Goal: Information Seeking & Learning: Learn about a topic

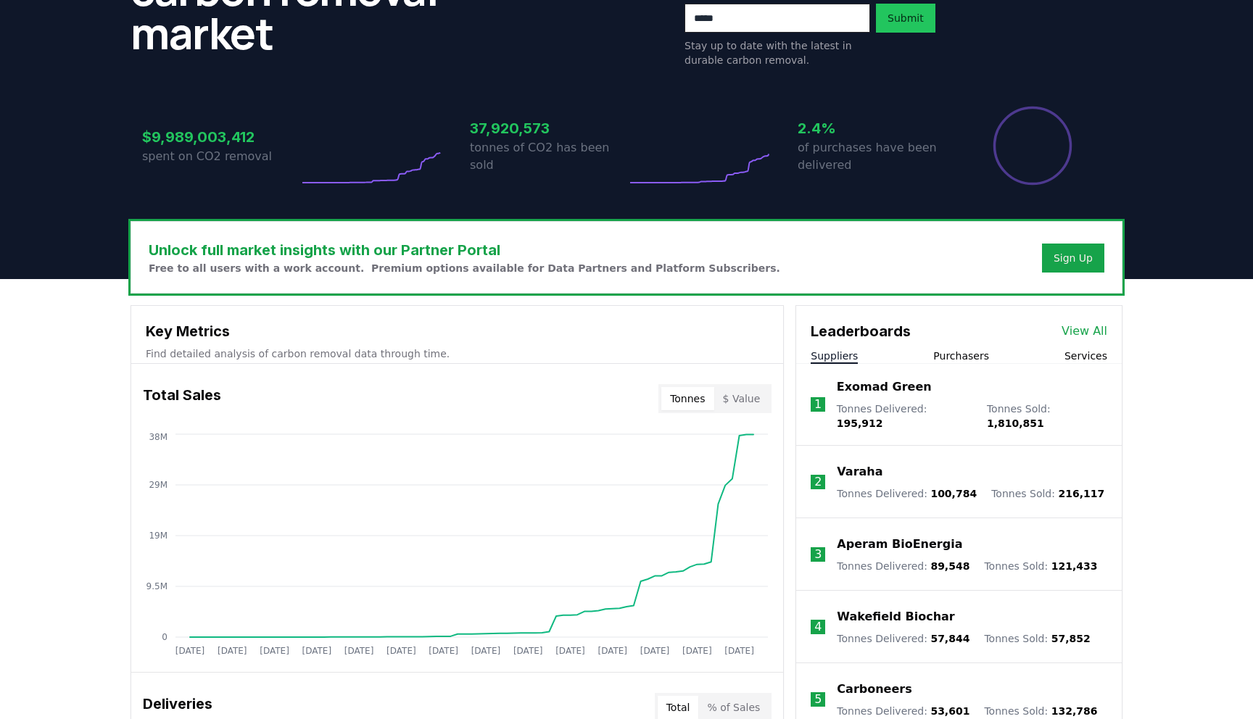
scroll to position [313, 0]
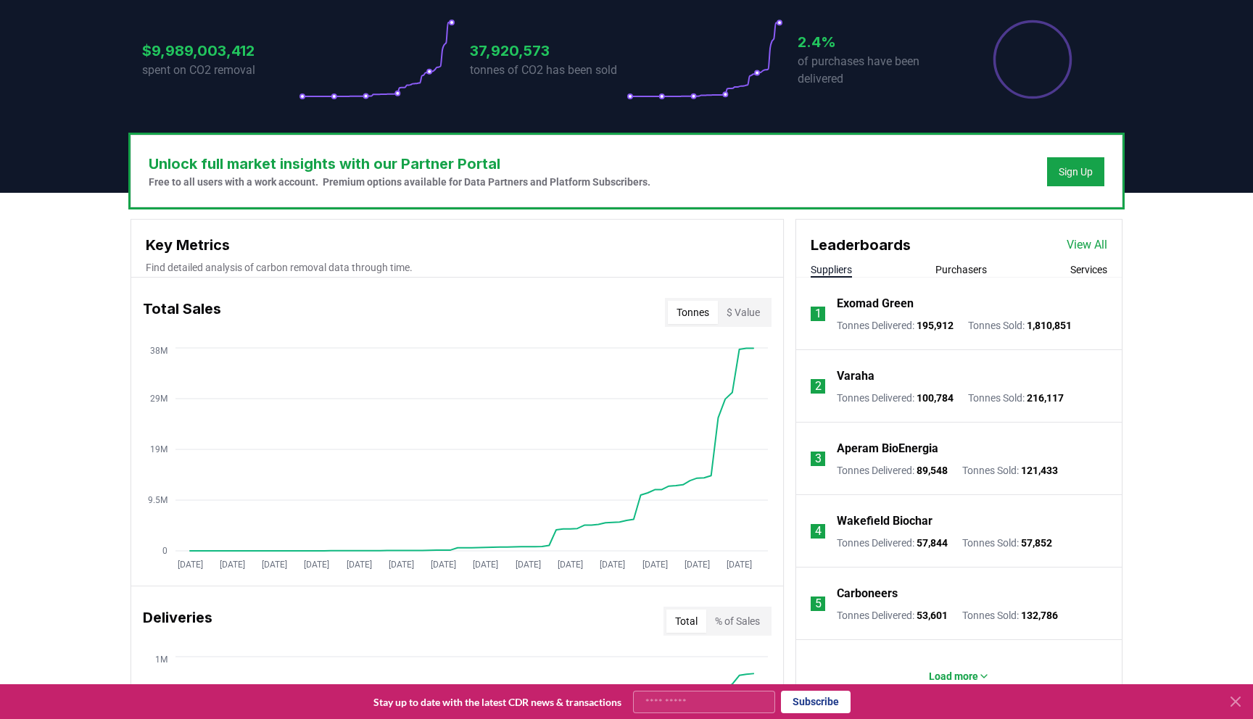
click at [967, 272] on button "Purchasers" at bounding box center [961, 270] width 51 height 15
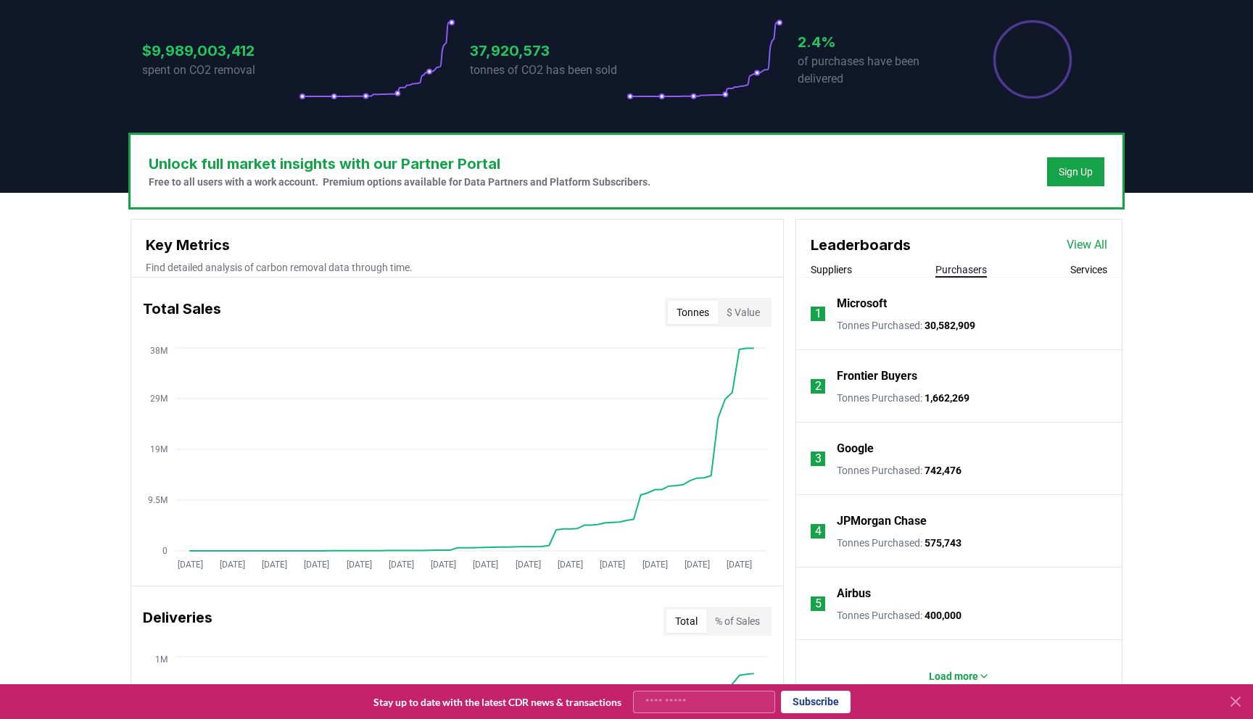
click at [834, 276] on button "Suppliers" at bounding box center [831, 270] width 41 height 15
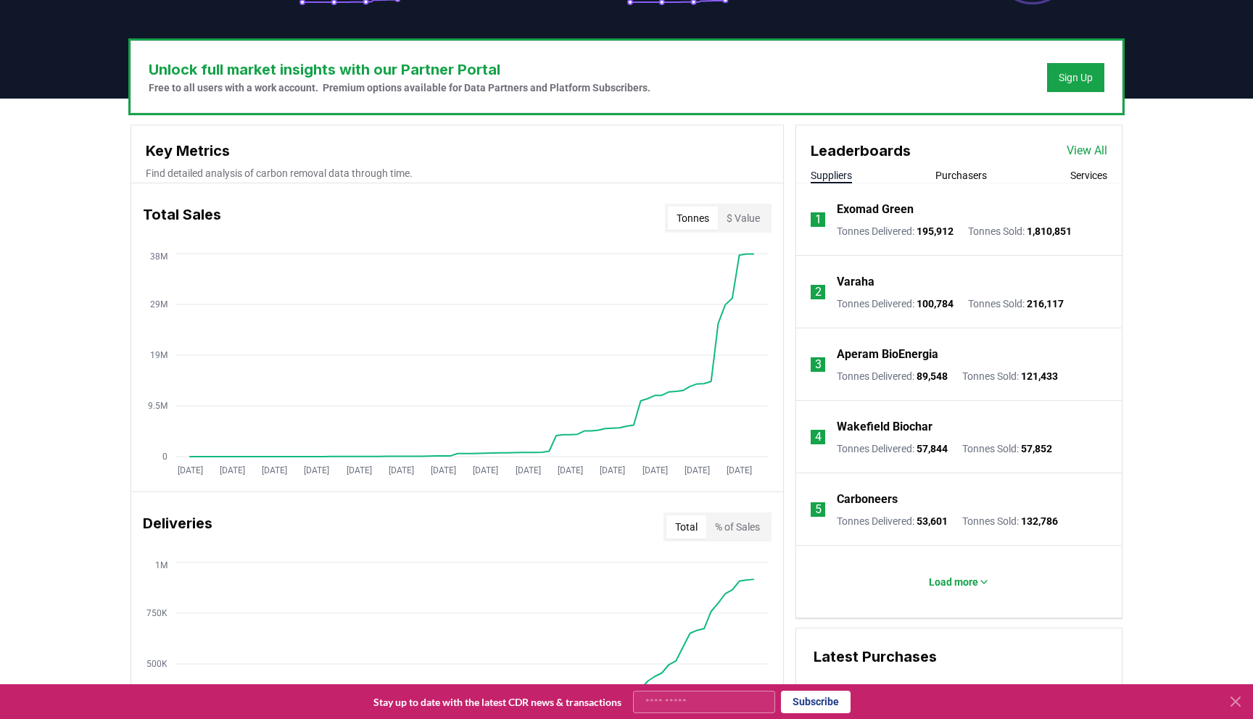
scroll to position [350, 0]
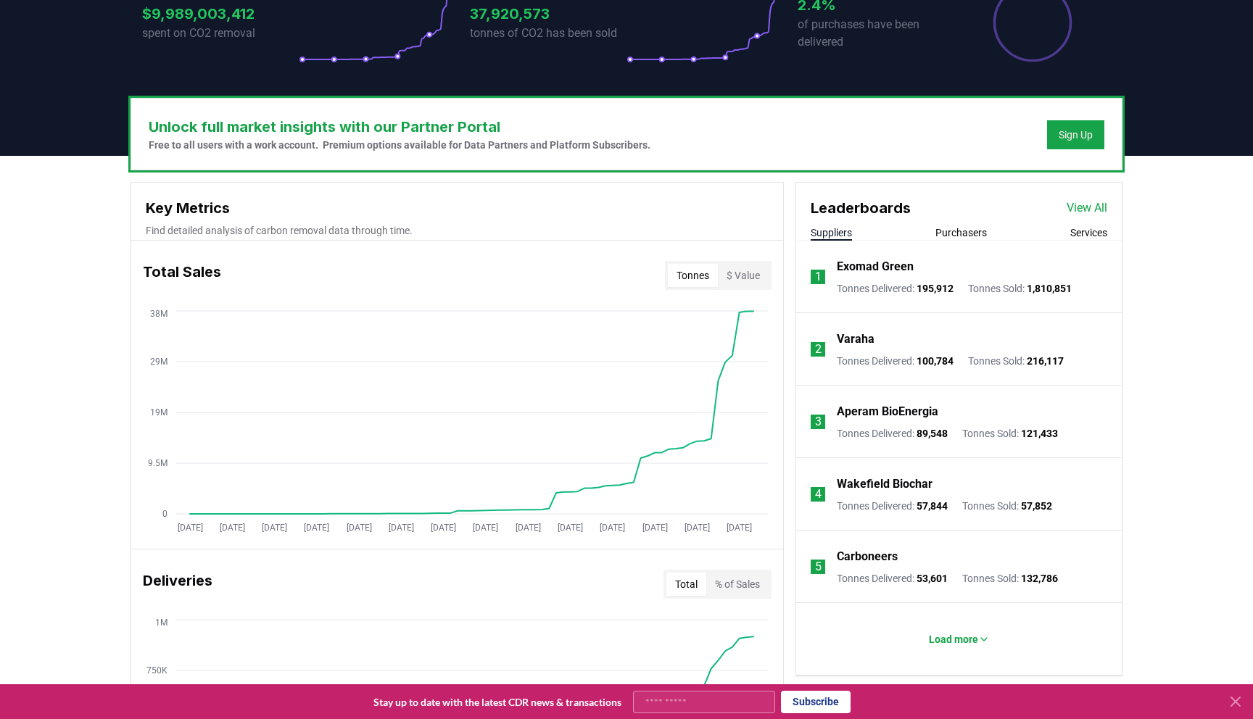
click at [1088, 210] on link "View All" at bounding box center [1087, 207] width 41 height 17
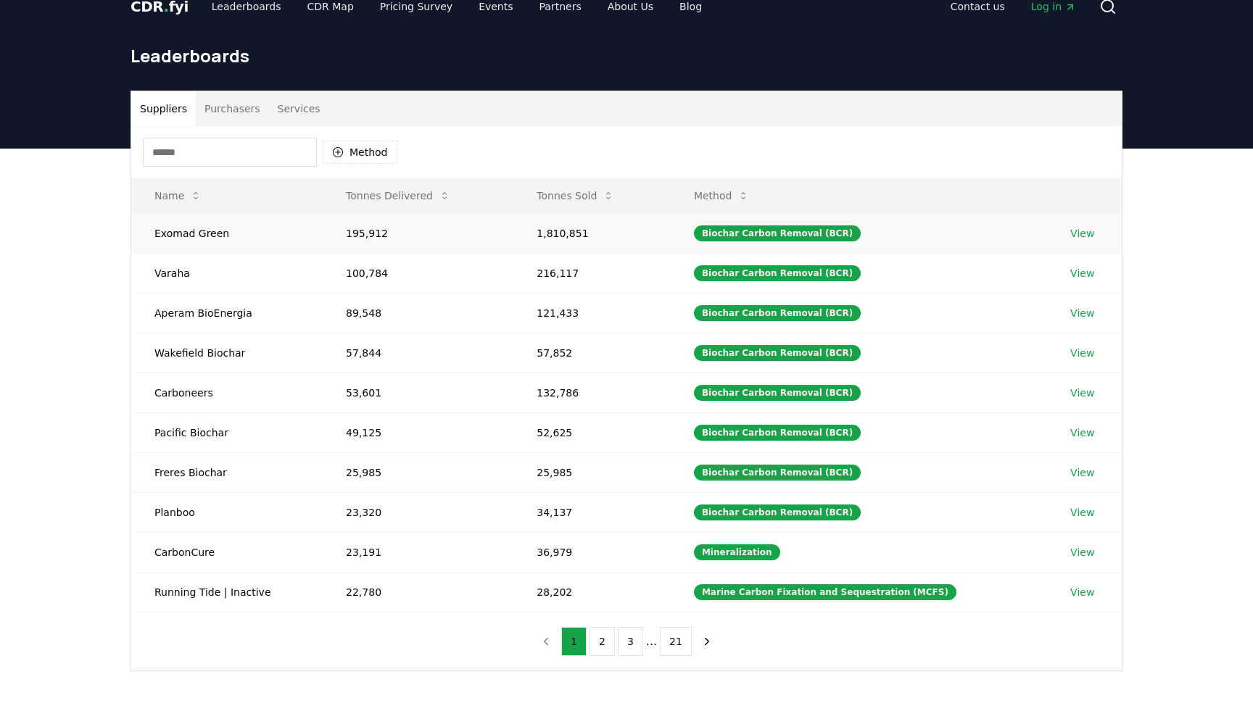
scroll to position [25, 0]
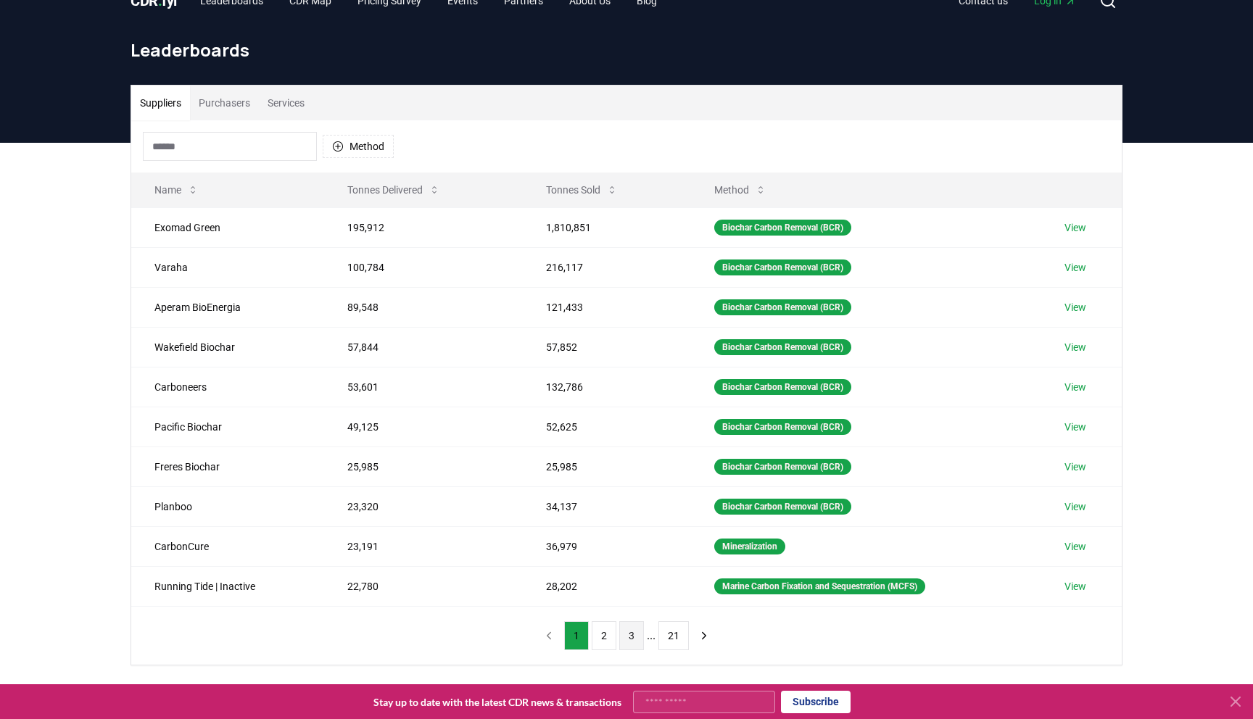
click at [624, 641] on button "3" at bounding box center [631, 636] width 25 height 29
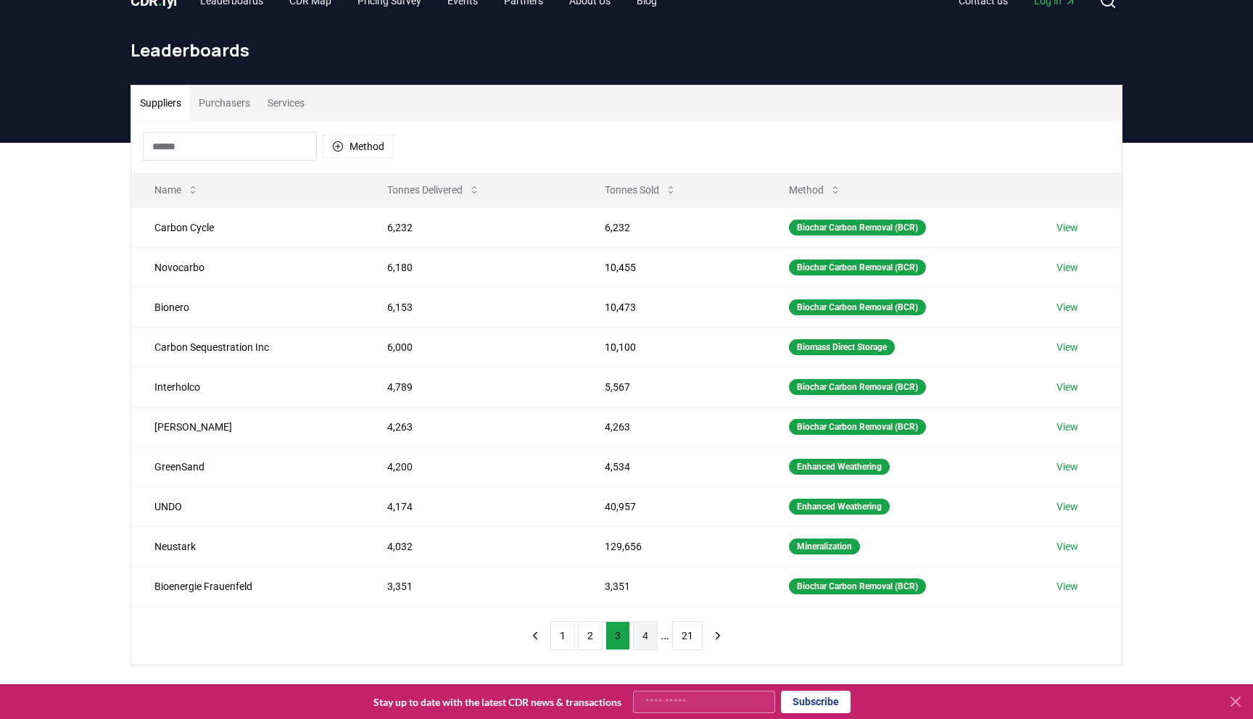
click at [642, 639] on button "4" at bounding box center [645, 636] width 25 height 29
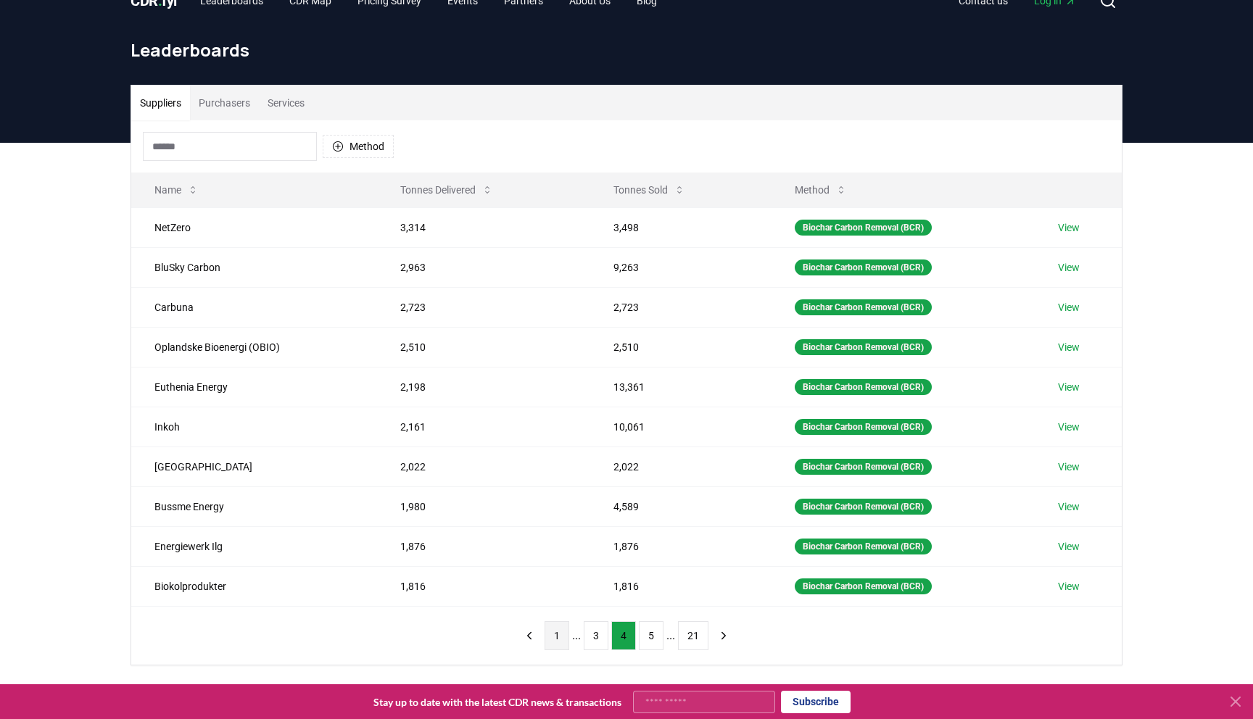
click at [560, 632] on button "1" at bounding box center [557, 636] width 25 height 29
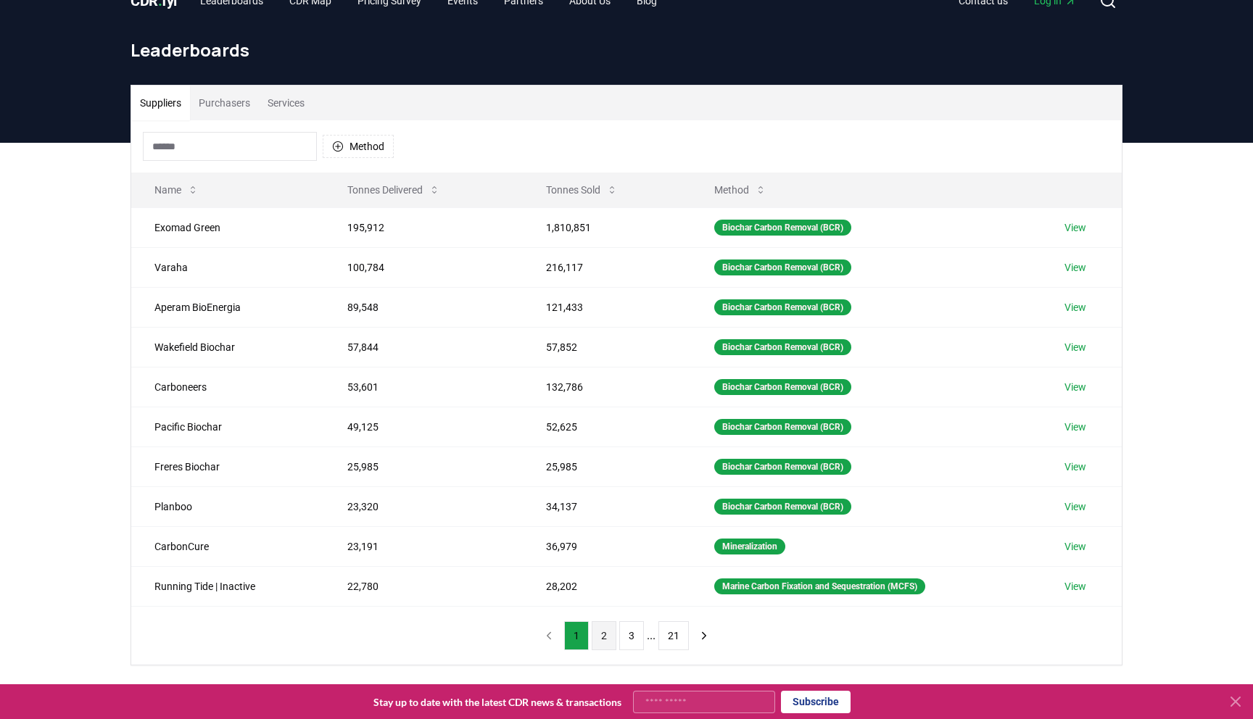
click at [592, 635] on button "2" at bounding box center [604, 636] width 25 height 29
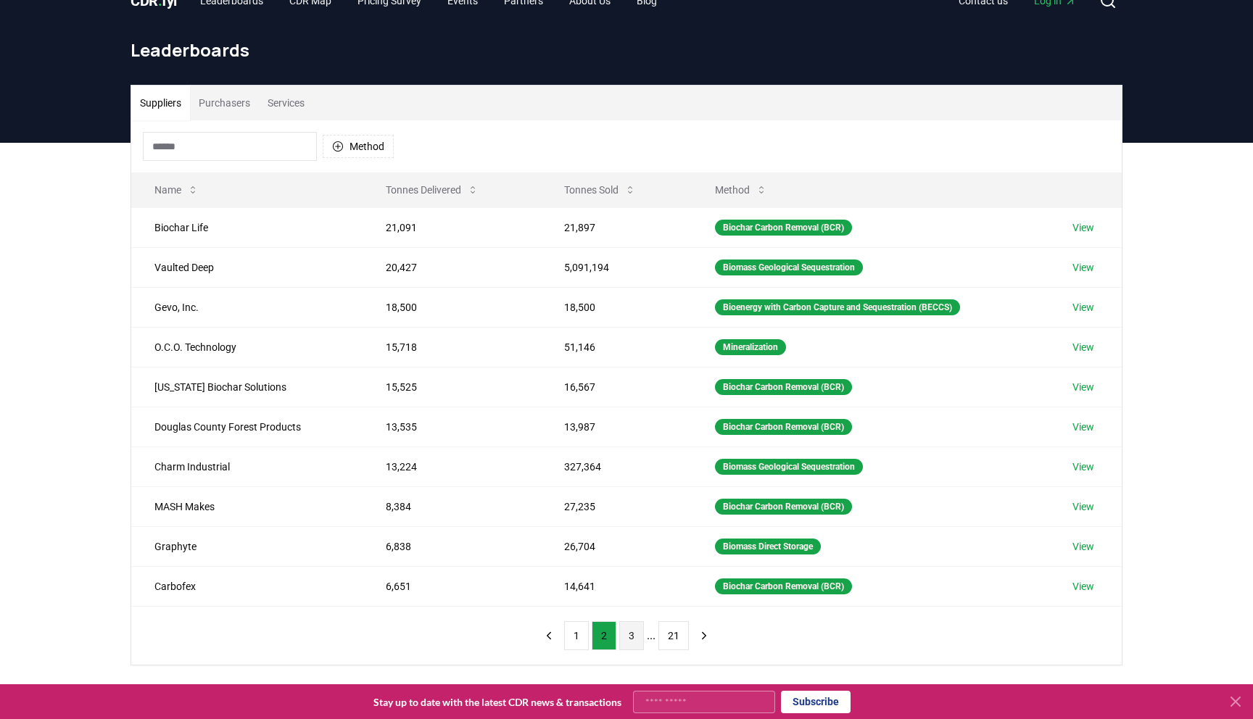
click at [625, 636] on button "3" at bounding box center [631, 636] width 25 height 29
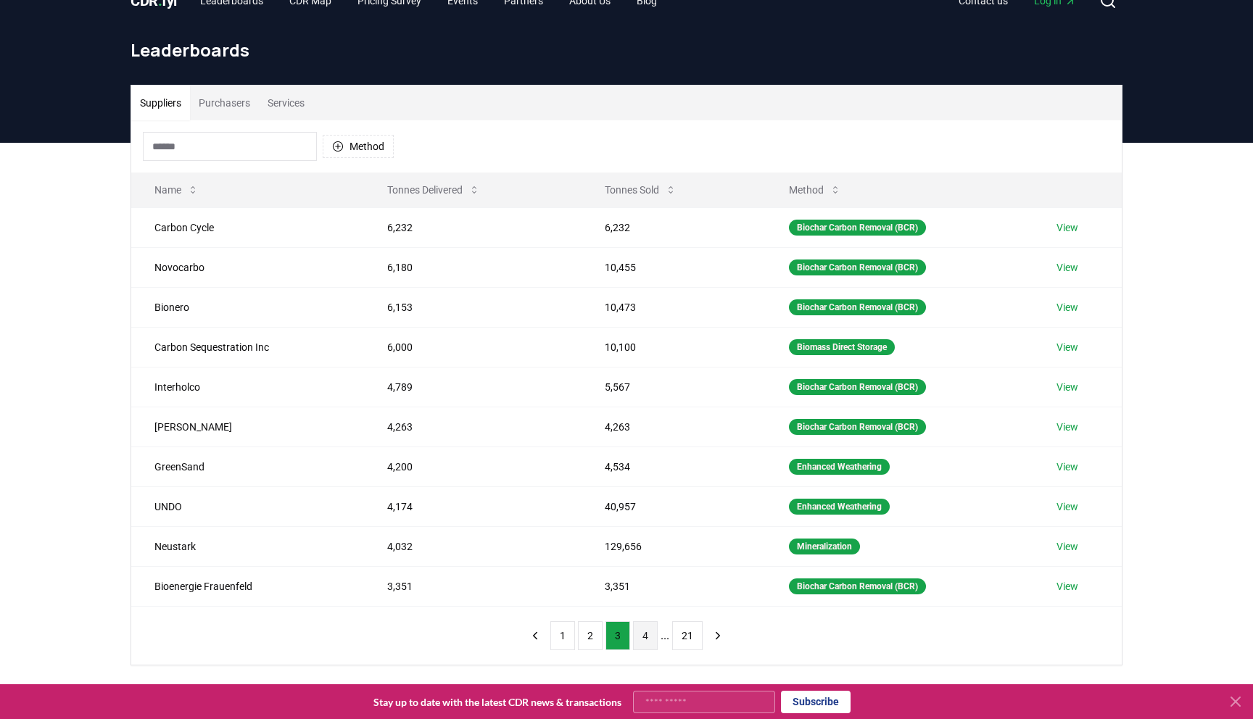
click at [655, 636] on button "4" at bounding box center [645, 636] width 25 height 29
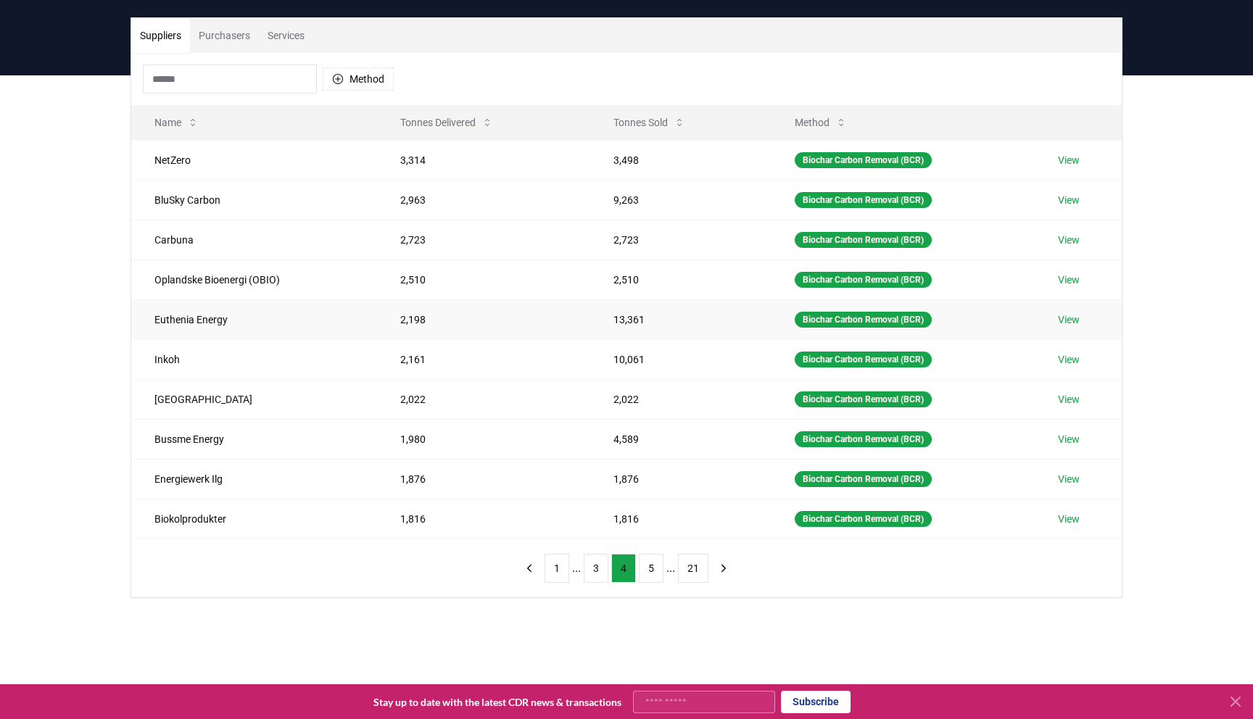
scroll to position [108, 0]
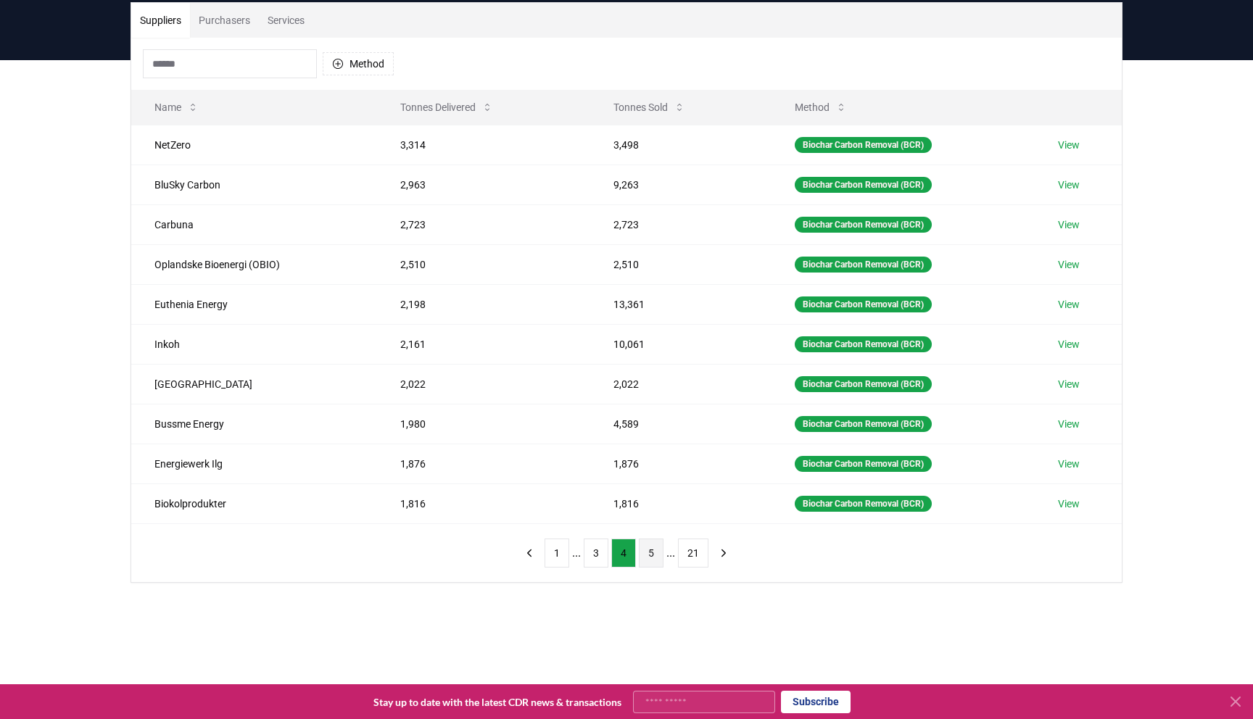
click at [657, 552] on button "5" at bounding box center [651, 553] width 25 height 29
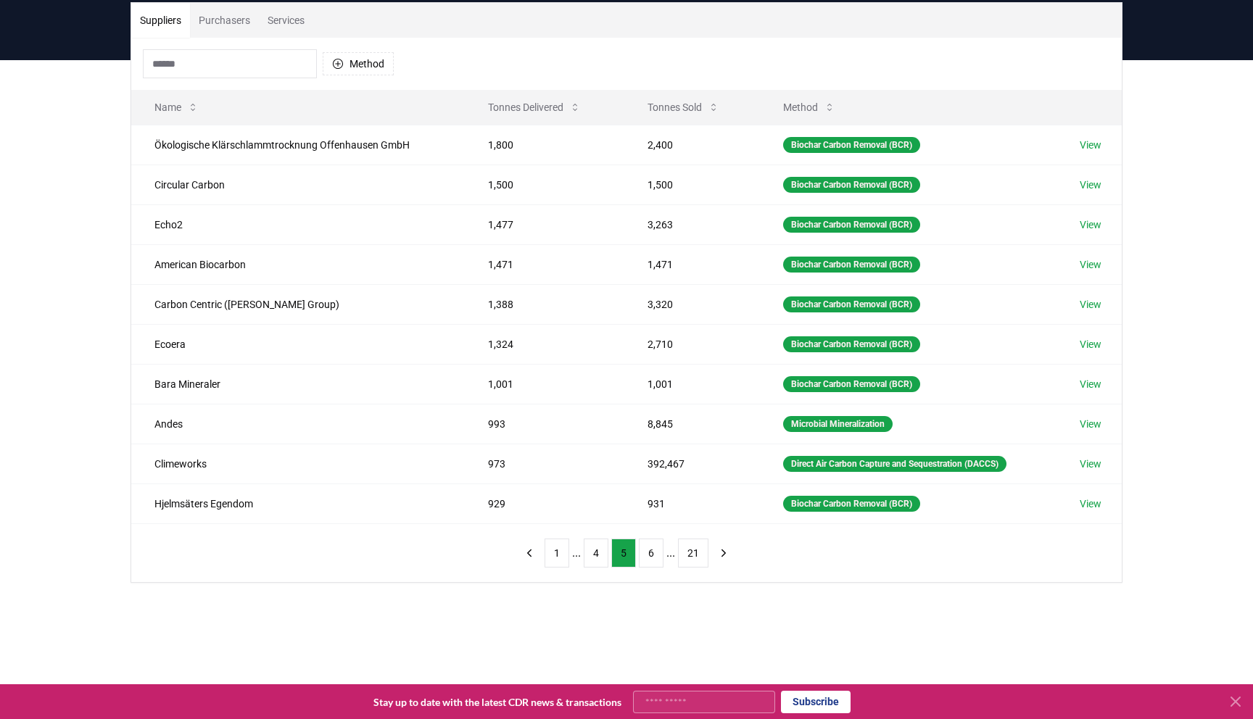
click at [727, 626] on div "Suppliers Purchasers Services Method Name Tonnes Delivered Tonnes Sold Method Ö…" at bounding box center [626, 350] width 1253 height 581
click at [1233, 699] on icon at bounding box center [1236, 702] width 9 height 9
